Goal: Book appointment/travel/reservation

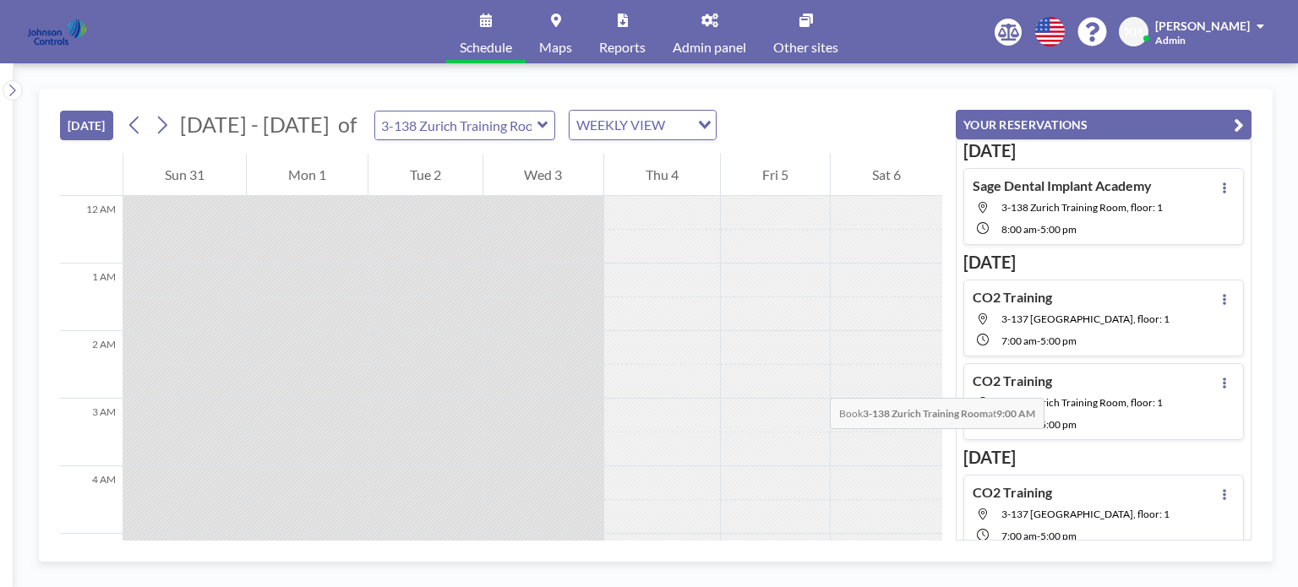
scroll to position [439, 0]
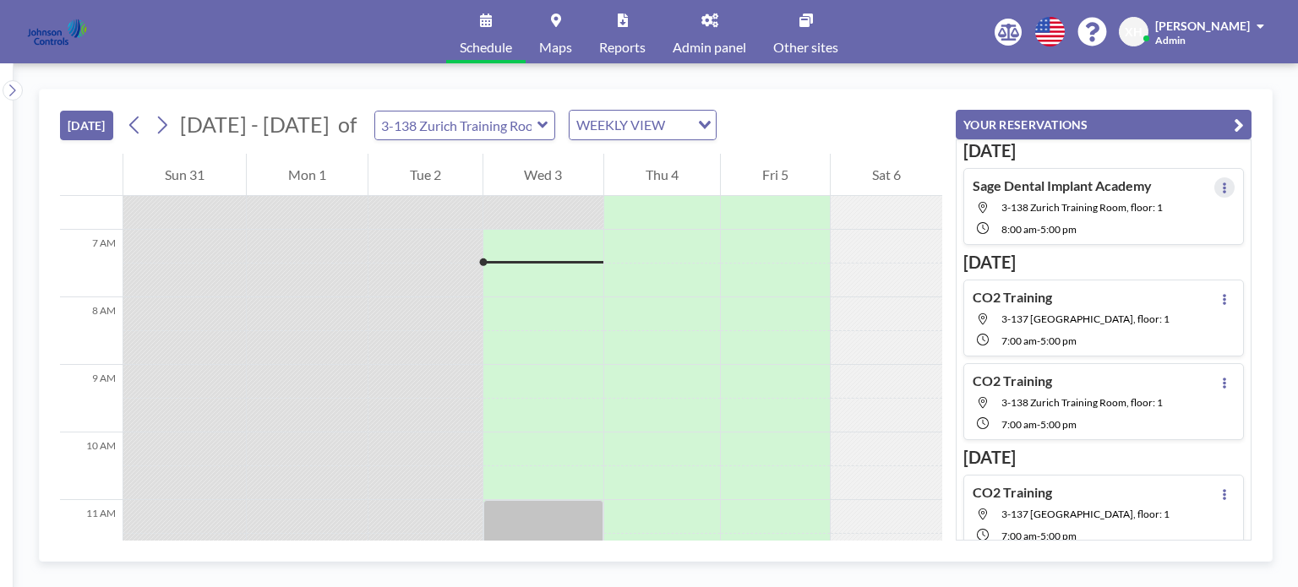
click at [1222, 188] on icon at bounding box center [1223, 187] width 3 height 11
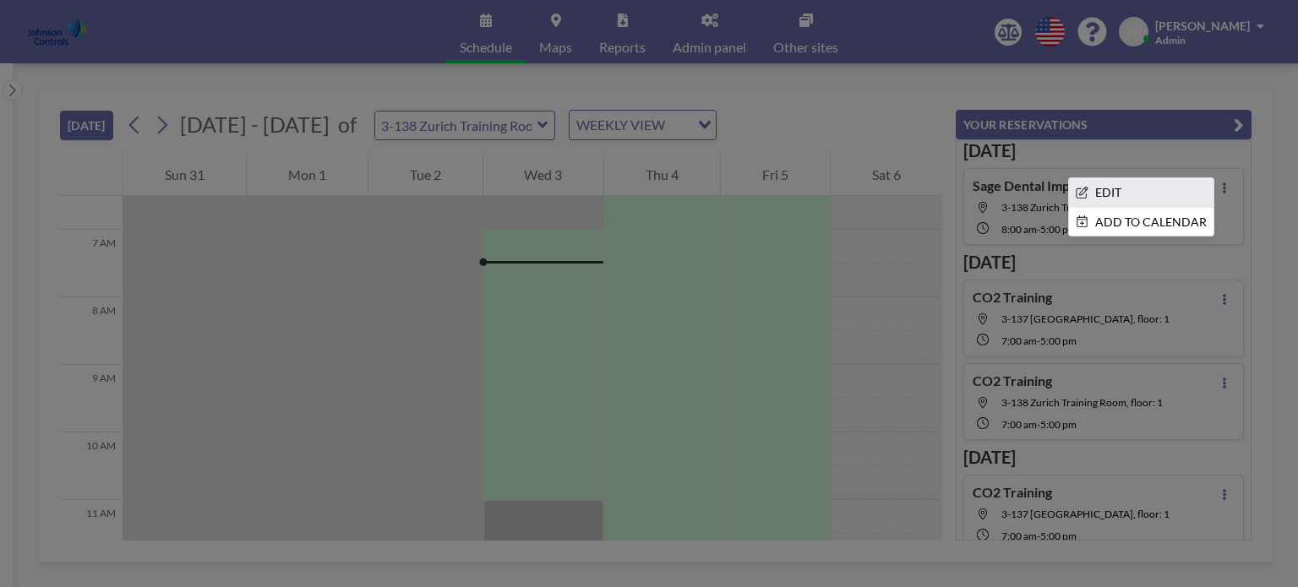
click at [1122, 185] on li "EDIT" at bounding box center [1141, 192] width 144 height 29
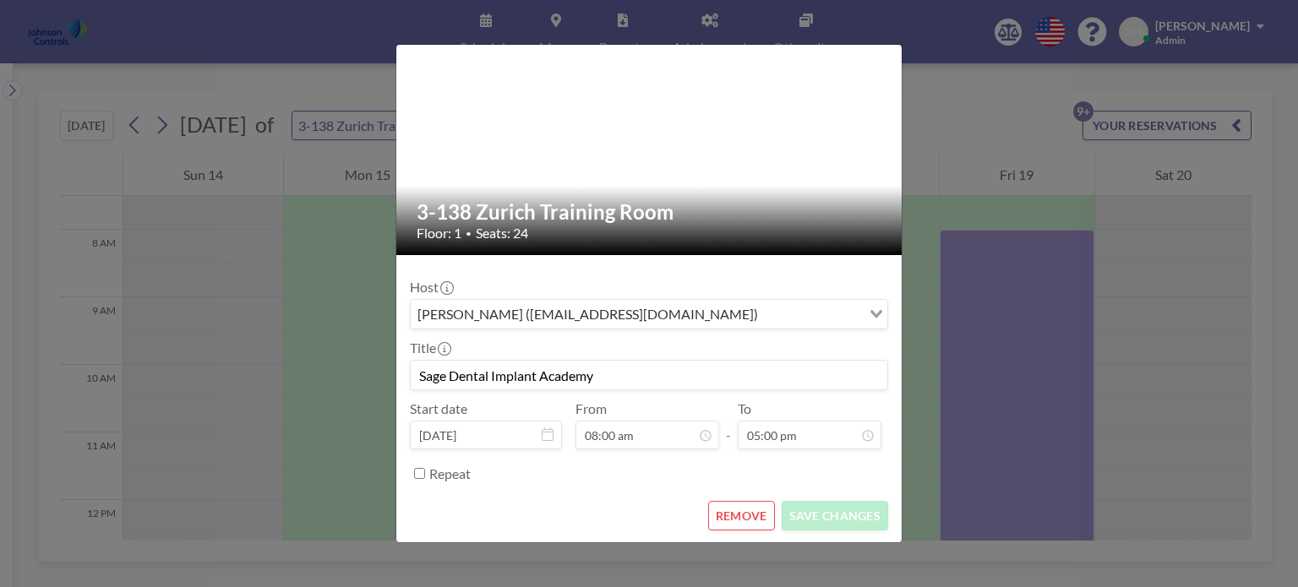
scroll to position [0, 0]
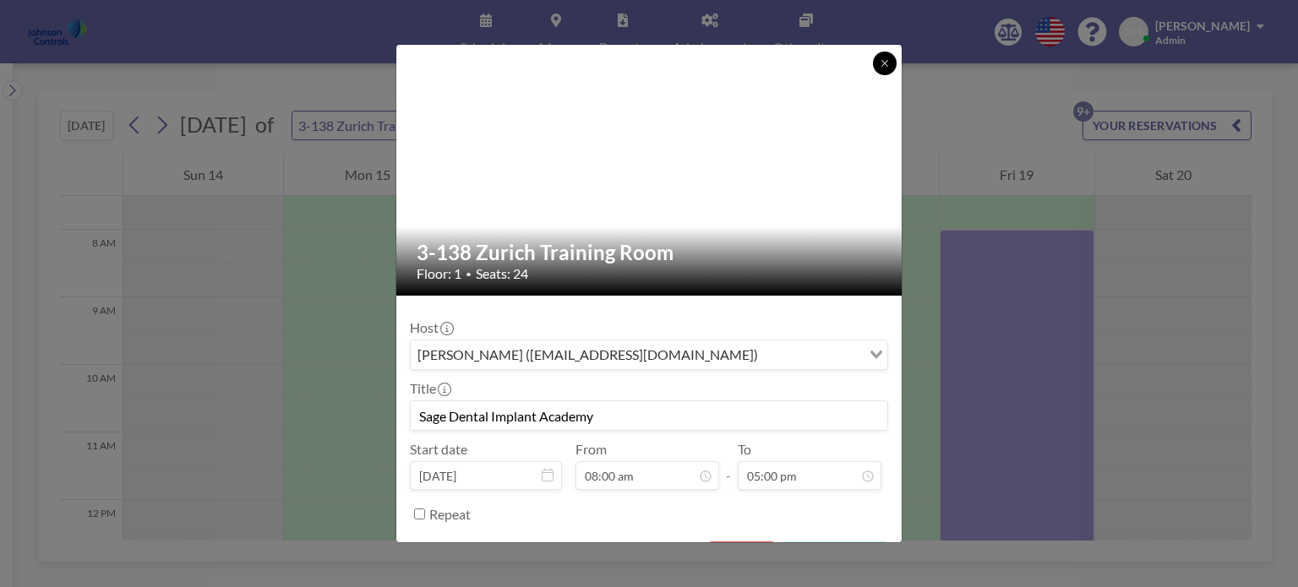
click at [878, 65] on button at bounding box center [885, 64] width 24 height 24
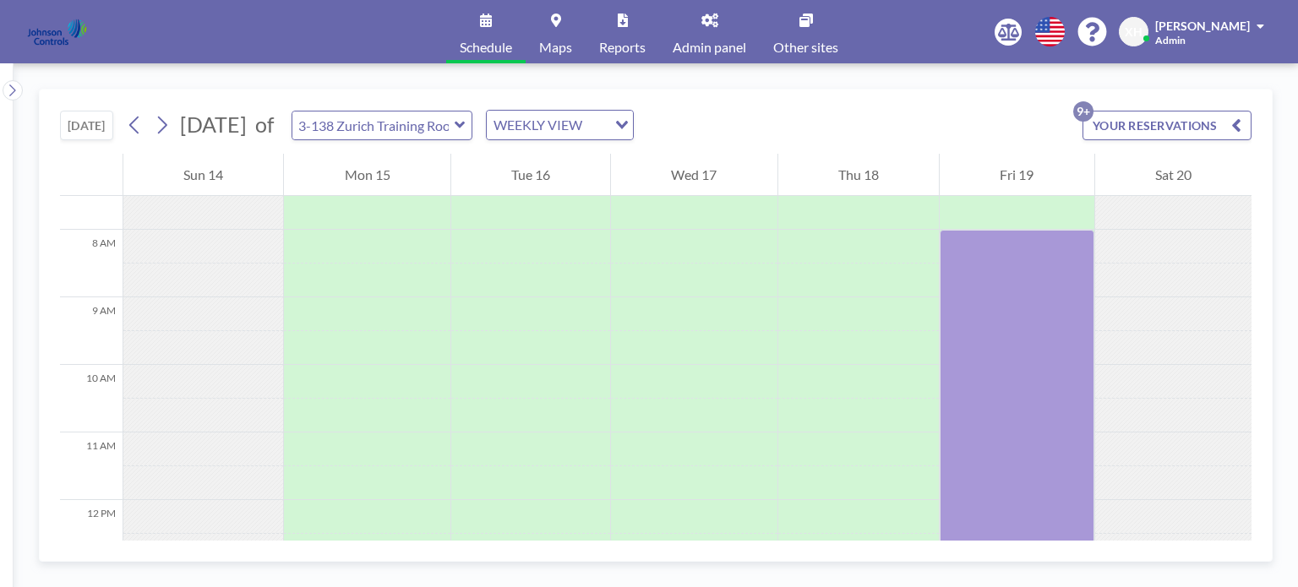
click at [1040, 259] on div at bounding box center [1016, 534] width 154 height 608
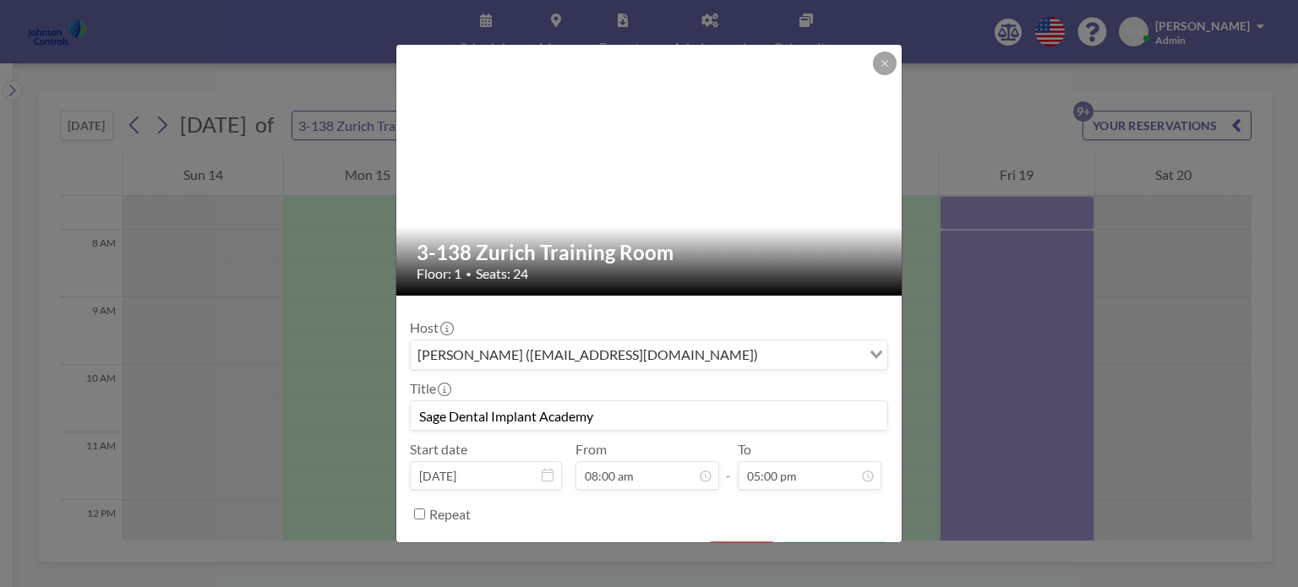
click at [1057, 205] on div "3-138 Zurich Training Room Floor: 1 • Seats: 24 Host [PERSON_NAME] ([EMAIL_ADDR…" at bounding box center [649, 293] width 1298 height 587
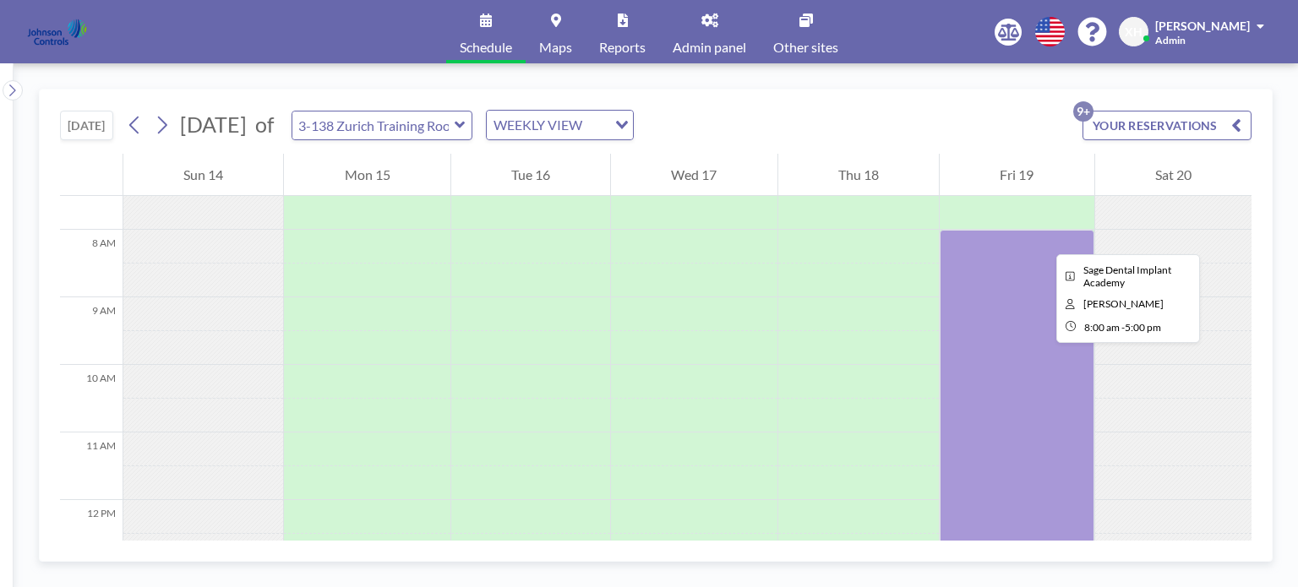
click at [1042, 239] on div at bounding box center [1016, 534] width 154 height 608
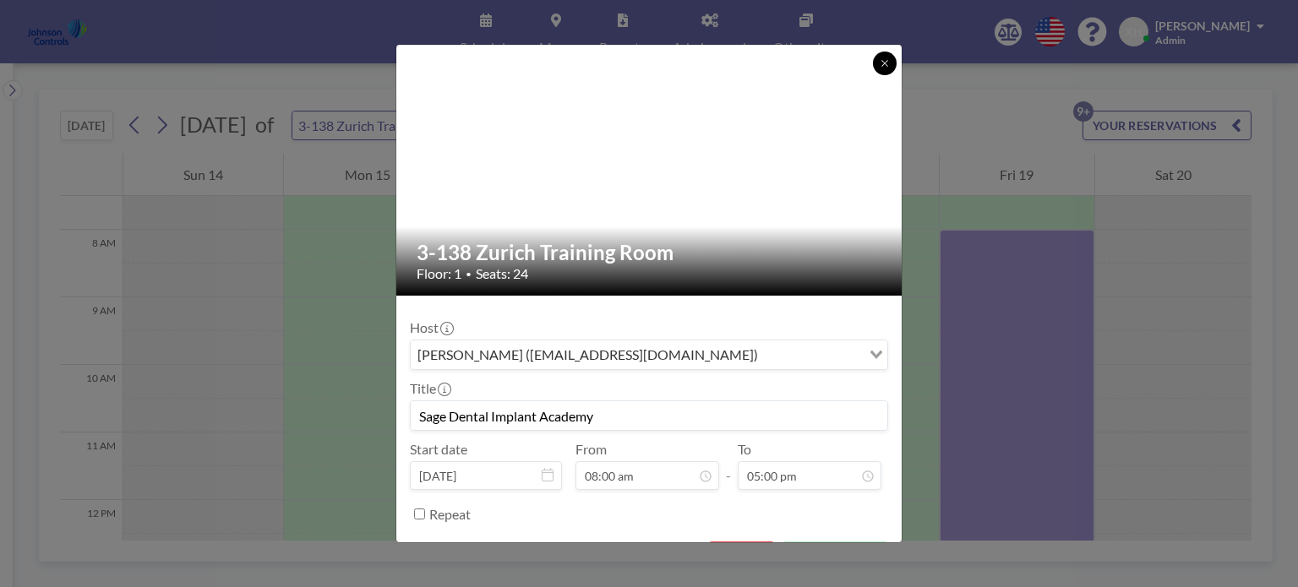
click at [888, 66] on icon at bounding box center [884, 63] width 10 height 10
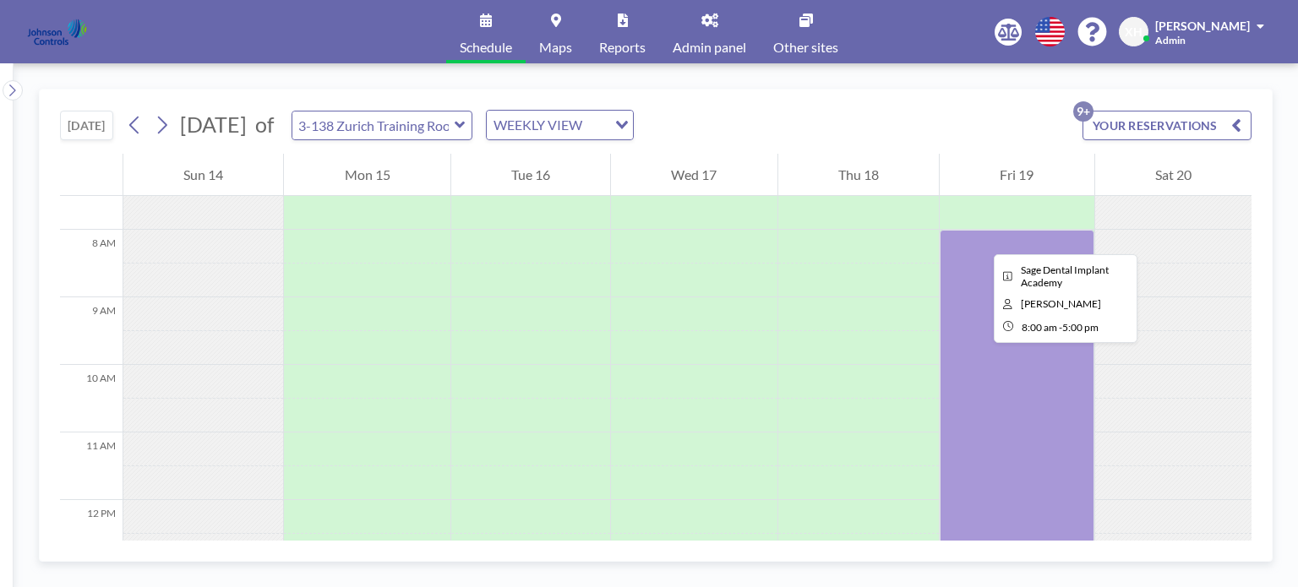
click at [980, 239] on div at bounding box center [1016, 534] width 154 height 608
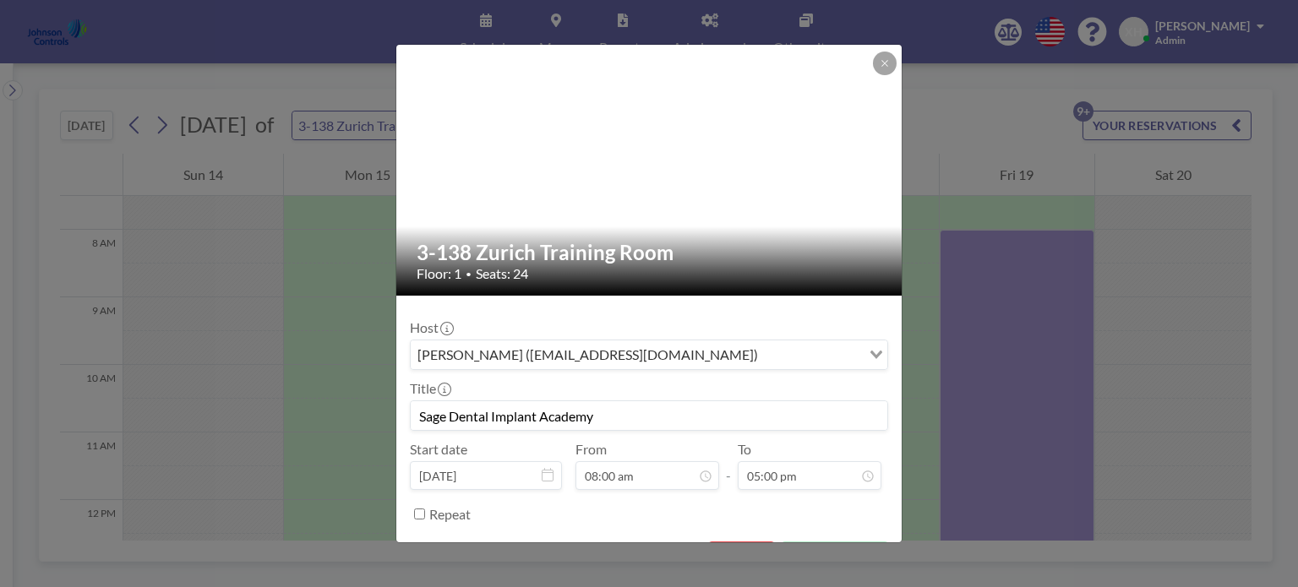
click at [980, 239] on div "3-138 Zurich Training Room Floor: 1 • Seats: 24 Host [PERSON_NAME] ([EMAIL_ADDR…" at bounding box center [649, 293] width 1298 height 587
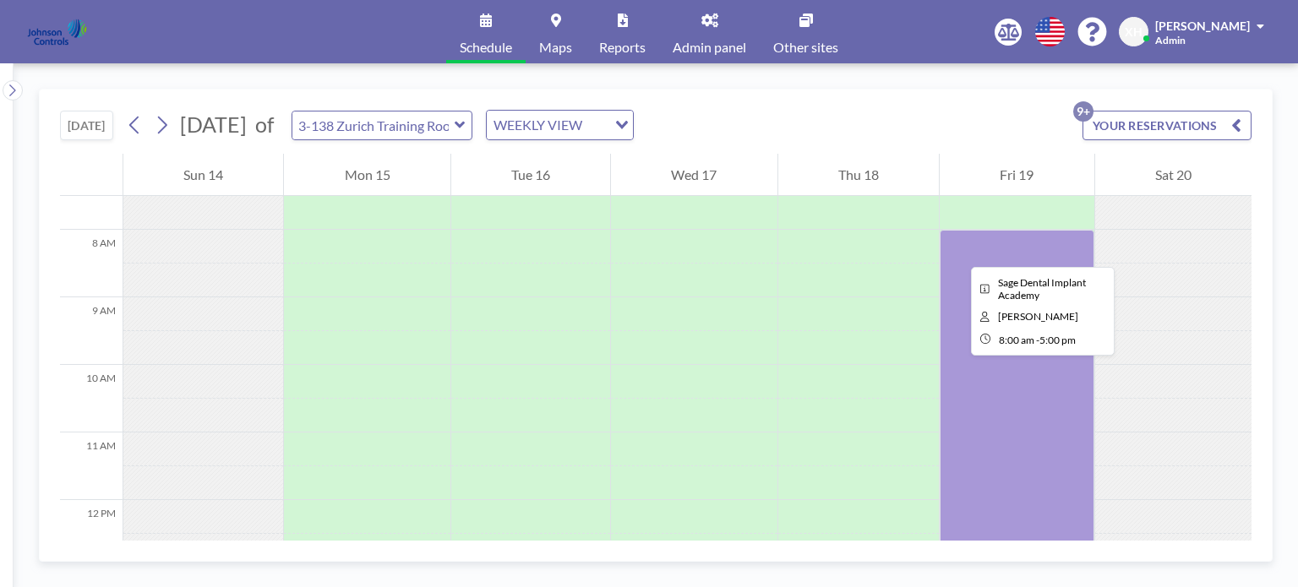
click at [921, 247] on div at bounding box center [858, 500] width 161 height 1622
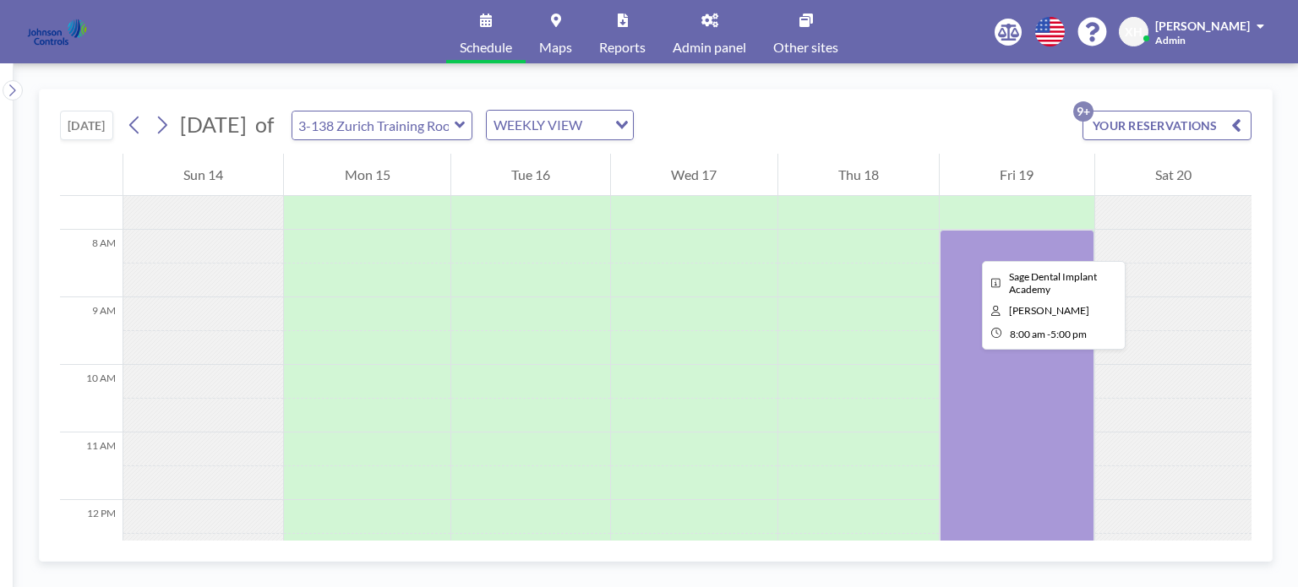
click at [968, 246] on div at bounding box center [1016, 534] width 154 height 608
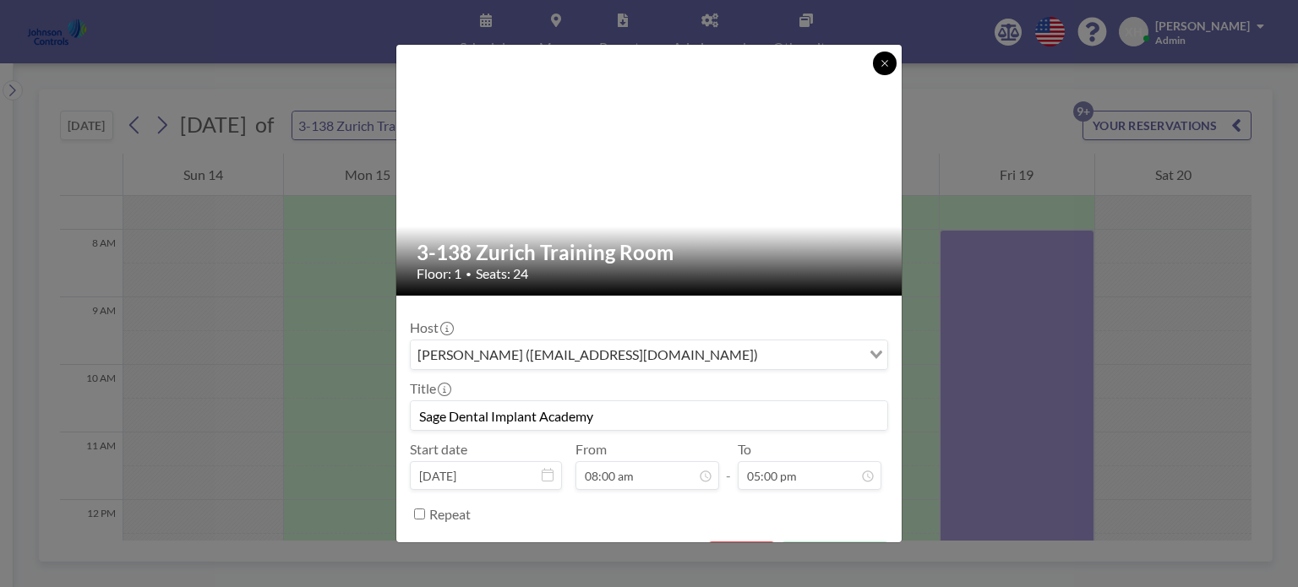
click at [882, 63] on icon at bounding box center [884, 63] width 10 height 10
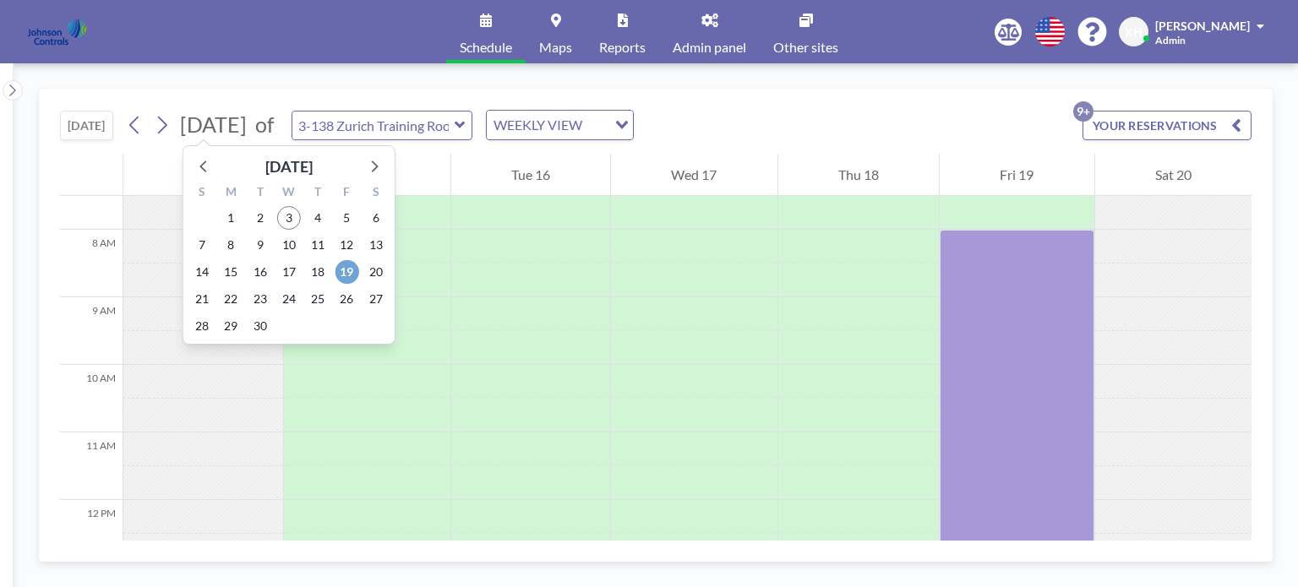
click at [349, 274] on span "19" at bounding box center [347, 272] width 24 height 24
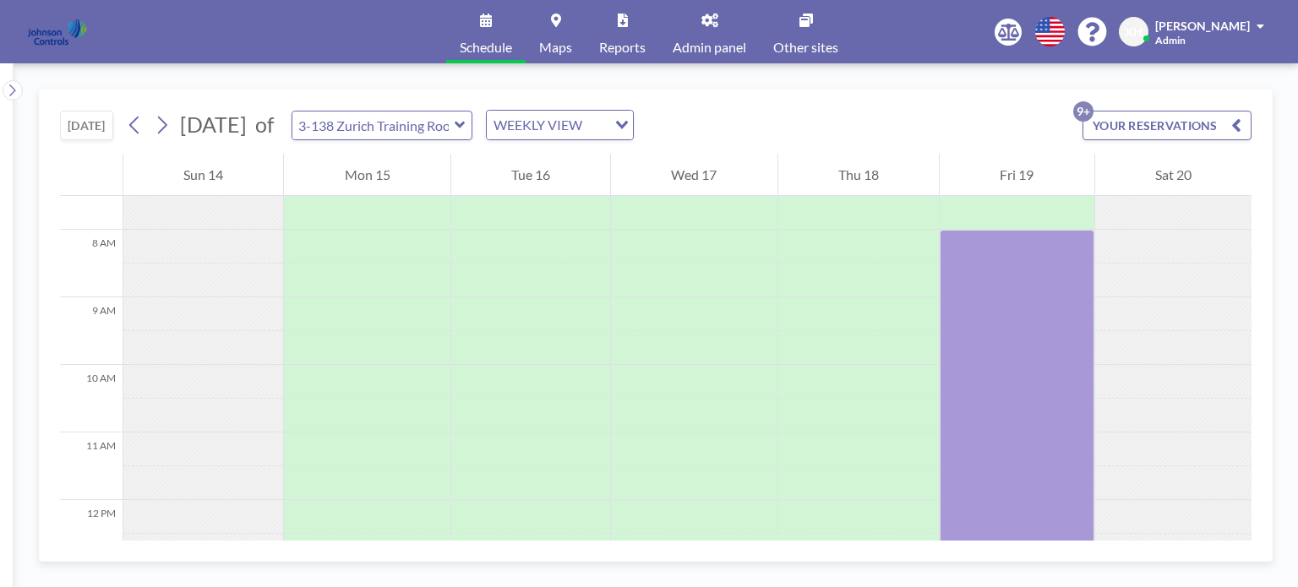
click at [1237, 127] on icon "button" at bounding box center [1236, 125] width 10 height 20
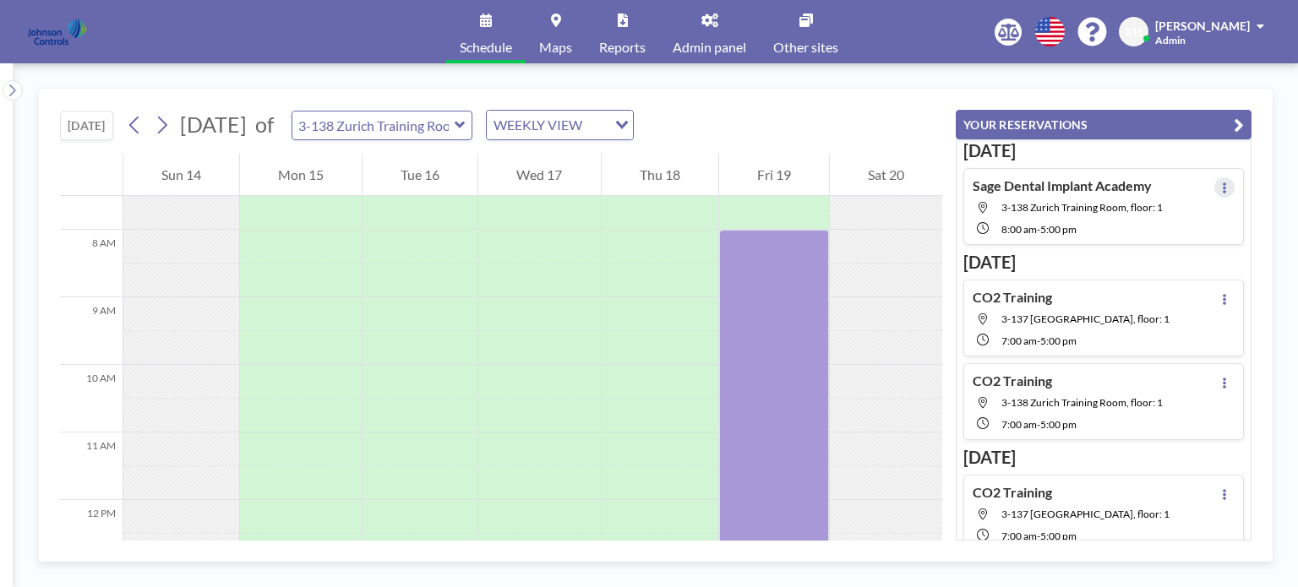
click at [1222, 188] on icon at bounding box center [1223, 187] width 3 height 11
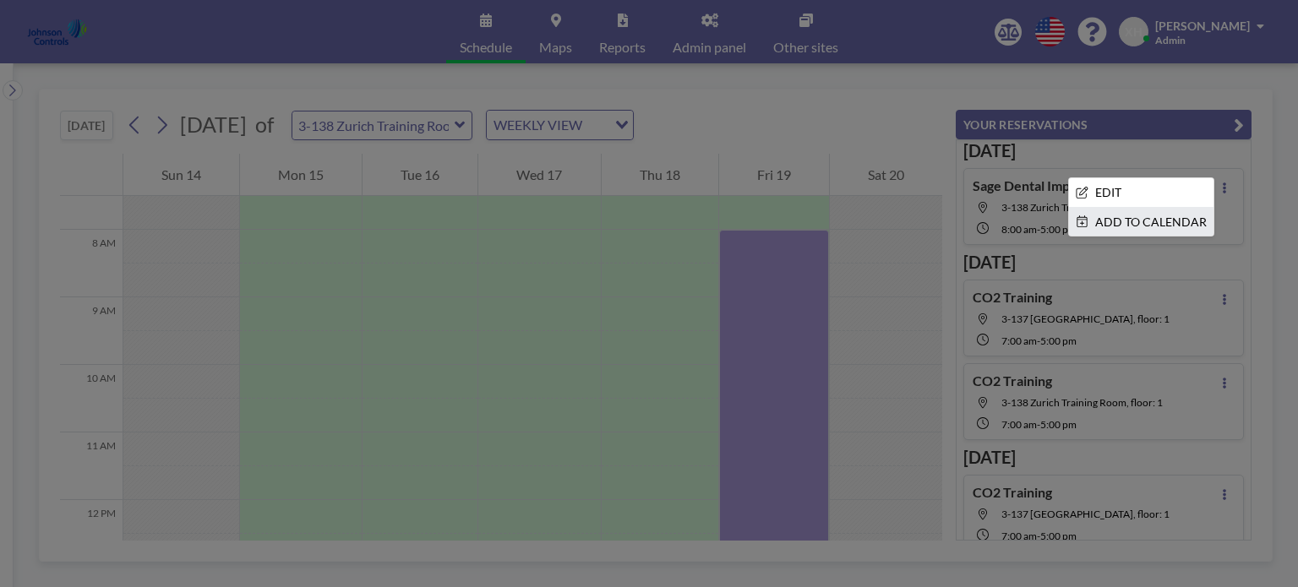
click at [1160, 222] on li "ADD TO CALENDAR" at bounding box center [1141, 222] width 144 height 29
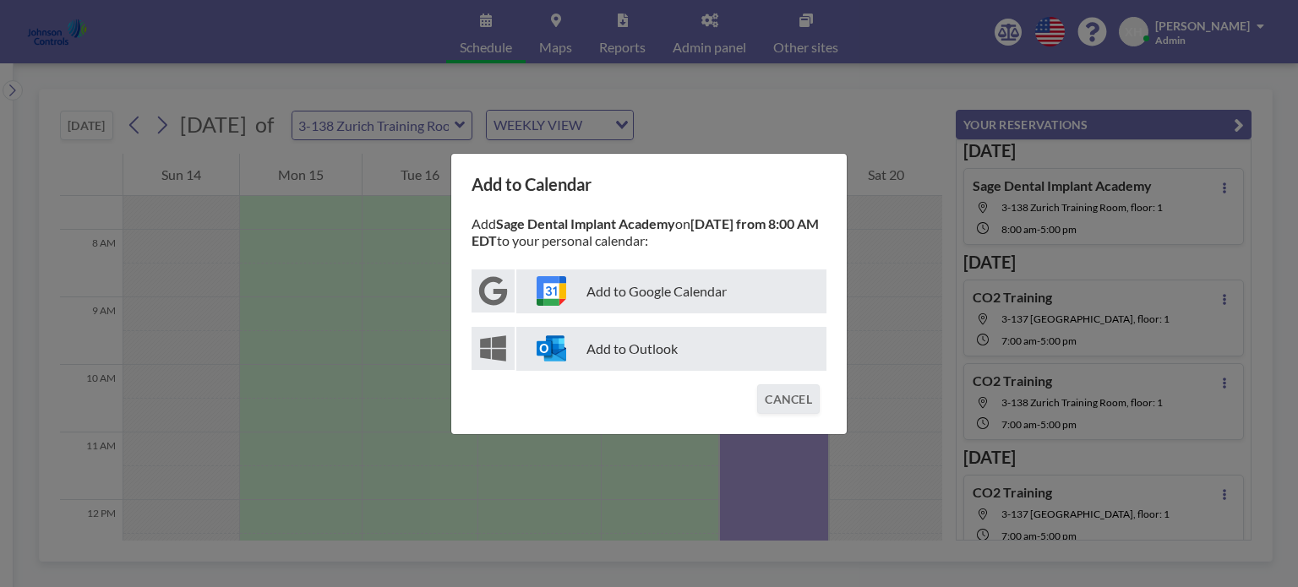
click at [686, 356] on p "Add to Outlook" at bounding box center [671, 349] width 310 height 44
click at [785, 401] on button "CANCEL" at bounding box center [788, 399] width 63 height 30
